Goal: Browse casually: Explore the website without a specific task or goal

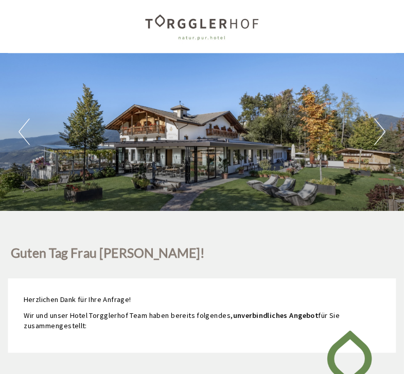
scroll to position [2, 0]
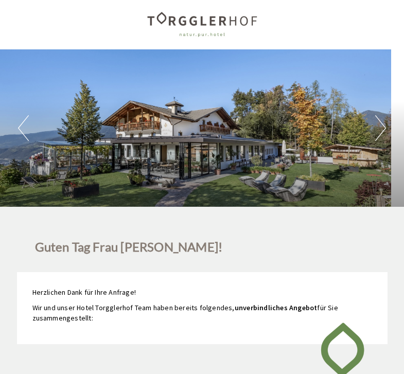
click at [377, 118] on button "Next" at bounding box center [380, 129] width 11 height 26
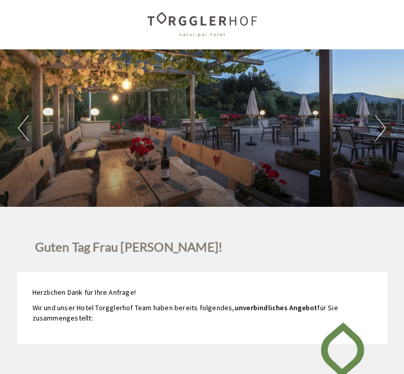
click at [385, 125] on button "Next" at bounding box center [380, 128] width 11 height 26
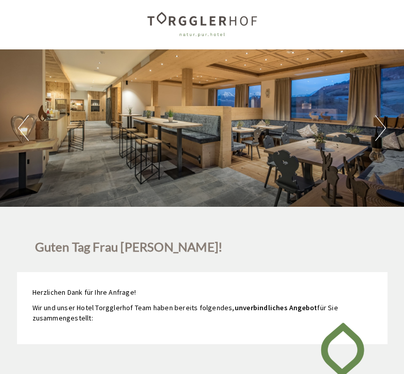
click at [391, 132] on div "Previous Next 1 2 3 4 5 6 7 8 9" at bounding box center [202, 127] width 404 height 157
click at [375, 133] on button "Next" at bounding box center [380, 128] width 11 height 26
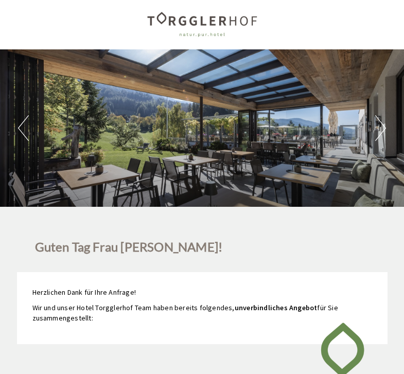
click at [377, 129] on button "Next" at bounding box center [380, 128] width 11 height 26
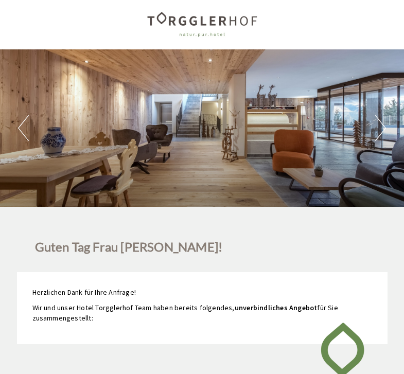
click at [384, 128] on button "Next" at bounding box center [380, 128] width 11 height 26
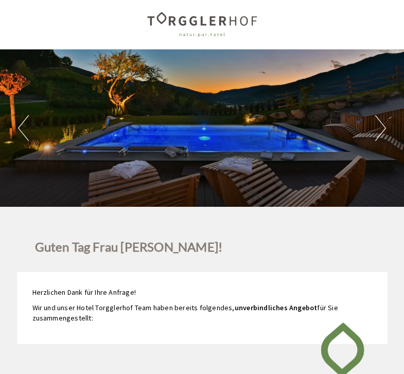
click at [385, 127] on button "Next" at bounding box center [380, 128] width 11 height 26
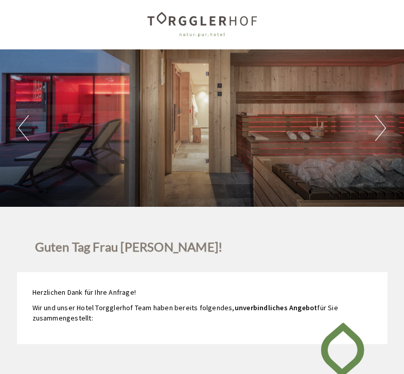
click at [381, 128] on button "Next" at bounding box center [380, 128] width 11 height 26
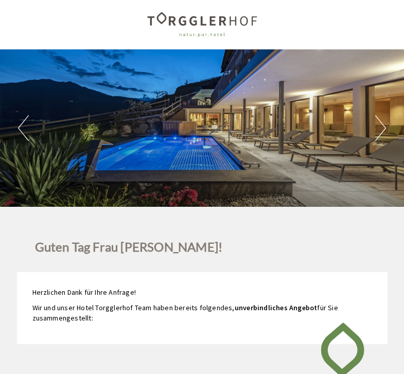
click at [380, 127] on button "Next" at bounding box center [380, 128] width 11 height 26
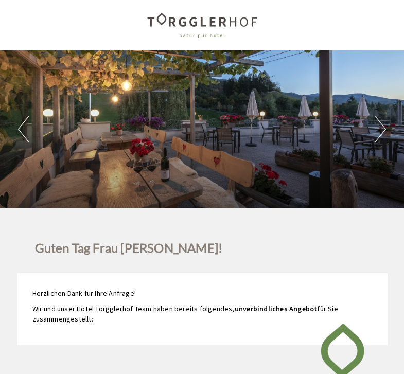
scroll to position [0, 0]
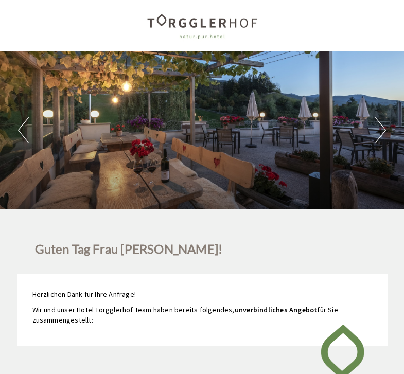
click at [375, 131] on button "Next" at bounding box center [380, 130] width 11 height 26
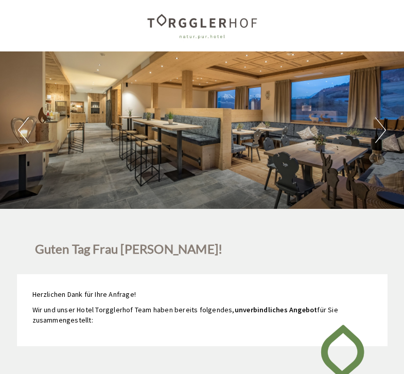
click at [372, 137] on div "Previous Next 1 2 3 4 5 6 7 8 9" at bounding box center [202, 129] width 404 height 157
click at [380, 128] on button "Next" at bounding box center [380, 130] width 11 height 26
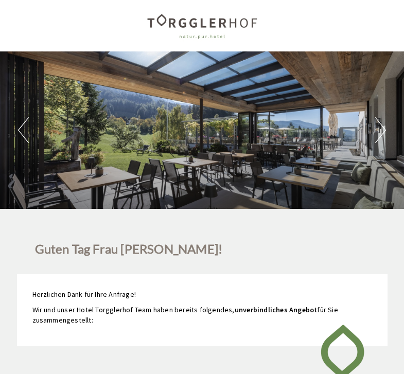
click at [369, 138] on div "Previous Next 1 2 3 4 5 6 7 8 9" at bounding box center [202, 129] width 404 height 157
click at [383, 128] on button "Next" at bounding box center [380, 130] width 11 height 26
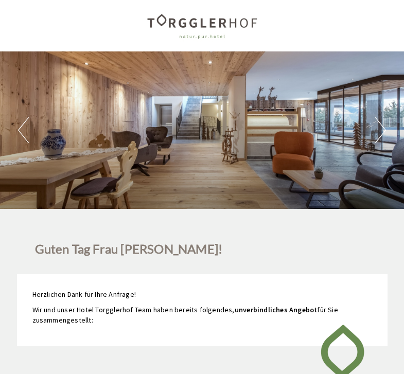
click at [369, 132] on div "Previous Next 1 2 3 4 5 6 7 8 9" at bounding box center [202, 129] width 404 height 157
click at [379, 124] on button "Next" at bounding box center [380, 130] width 11 height 26
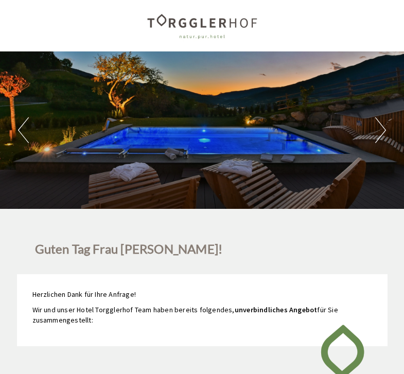
click at [376, 127] on button "Next" at bounding box center [380, 130] width 11 height 26
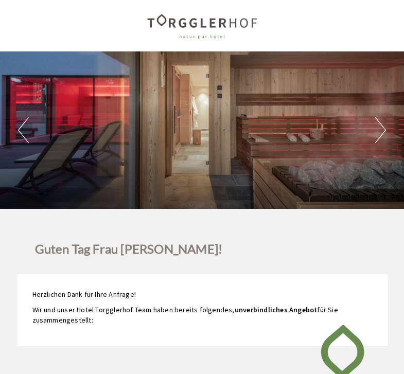
click at [372, 127] on div "Previous Next 1 2 3 4 5 6 7 8 9" at bounding box center [202, 129] width 404 height 157
click at [376, 135] on button "Next" at bounding box center [380, 130] width 11 height 26
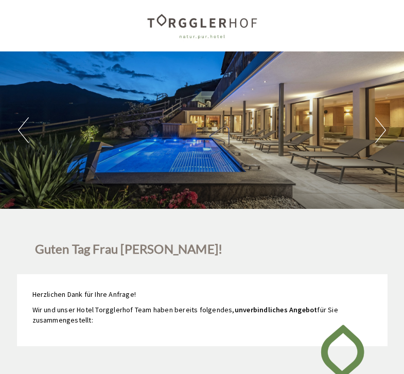
click at [379, 128] on button "Next" at bounding box center [380, 130] width 11 height 26
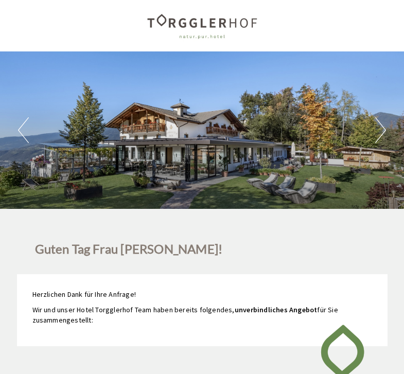
click at [373, 135] on div "Previous Next 1 2 3 4 5 6 7 8 9" at bounding box center [202, 129] width 404 height 157
click at [378, 127] on button "Next" at bounding box center [380, 130] width 11 height 26
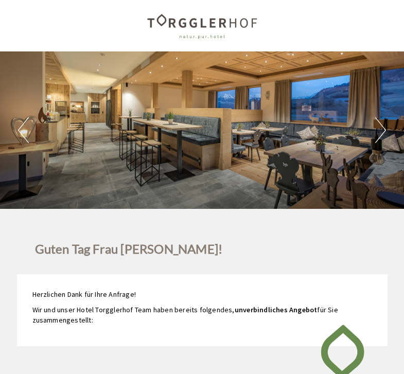
click at [384, 125] on button "Next" at bounding box center [380, 130] width 11 height 26
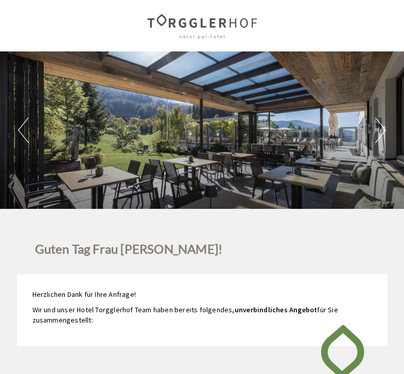
click at [385, 122] on button "Next" at bounding box center [380, 130] width 11 height 26
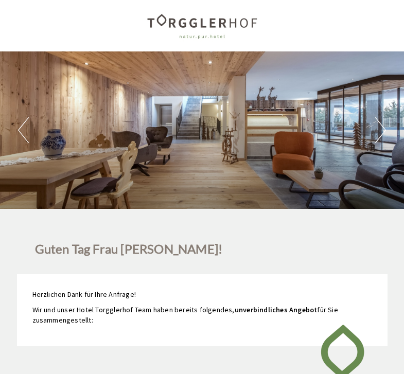
click at [391, 123] on div "Previous Next 1 2 3 4 5 6 7 8 9" at bounding box center [202, 129] width 404 height 157
click at [378, 125] on button "Next" at bounding box center [380, 130] width 11 height 26
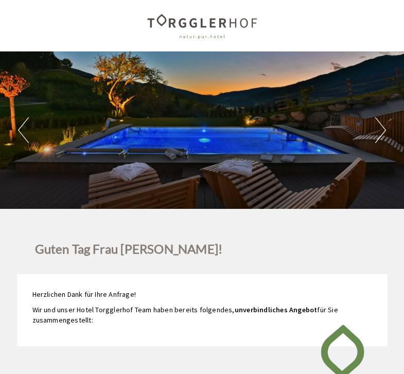
click at [384, 120] on button "Next" at bounding box center [380, 130] width 11 height 26
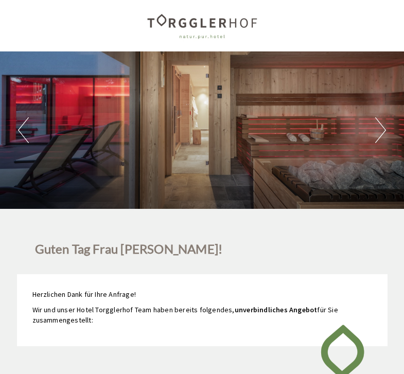
click at [382, 131] on button "Next" at bounding box center [380, 130] width 11 height 26
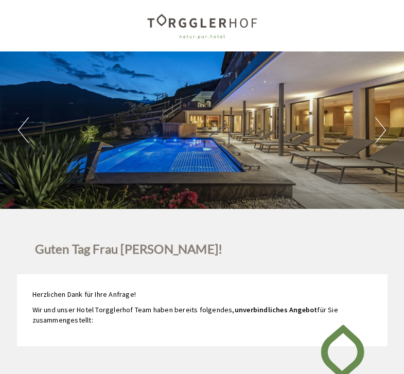
click at [373, 128] on div "Previous Next 1 2 3 4 5 6 7 8 9" at bounding box center [202, 129] width 404 height 157
click at [391, 131] on div "Previous Next 1 2 3 4 5 6 7 8 9" at bounding box center [202, 129] width 404 height 157
click at [383, 131] on button "Next" at bounding box center [380, 130] width 11 height 26
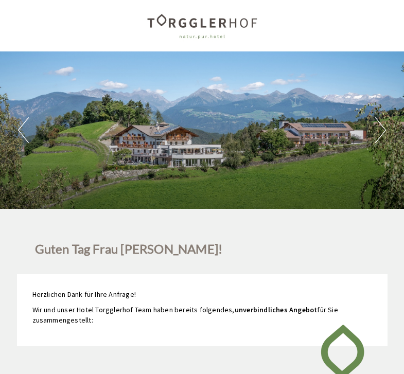
click at [385, 126] on button "Next" at bounding box center [380, 130] width 11 height 26
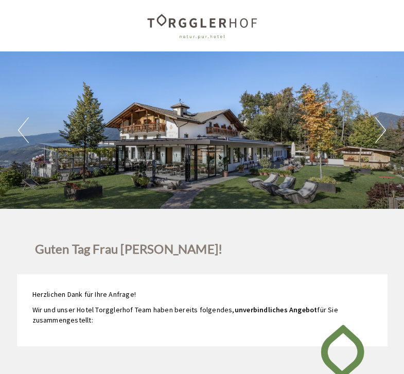
click at [389, 119] on div "Previous Next 1 2 3 4 5 6 7 8 9" at bounding box center [202, 129] width 404 height 157
click at [377, 130] on button "Next" at bounding box center [380, 130] width 11 height 26
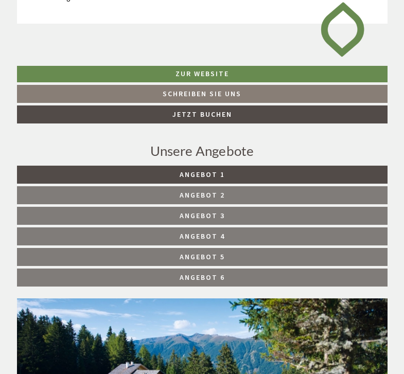
scroll to position [323, 0]
click at [338, 169] on link "Angebot 1" at bounding box center [202, 175] width 371 height 18
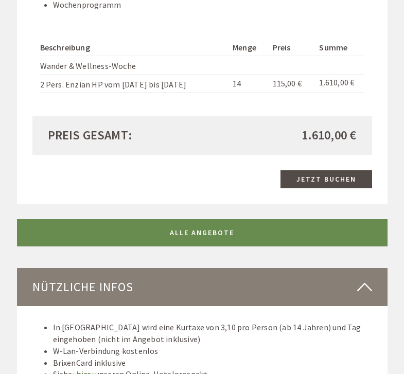
scroll to position [1325, 0]
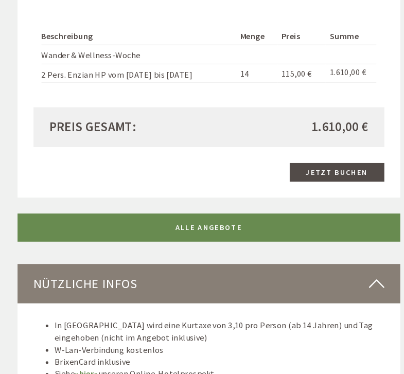
scroll to position [1342, 0]
